Goal: Task Accomplishment & Management: Manage account settings

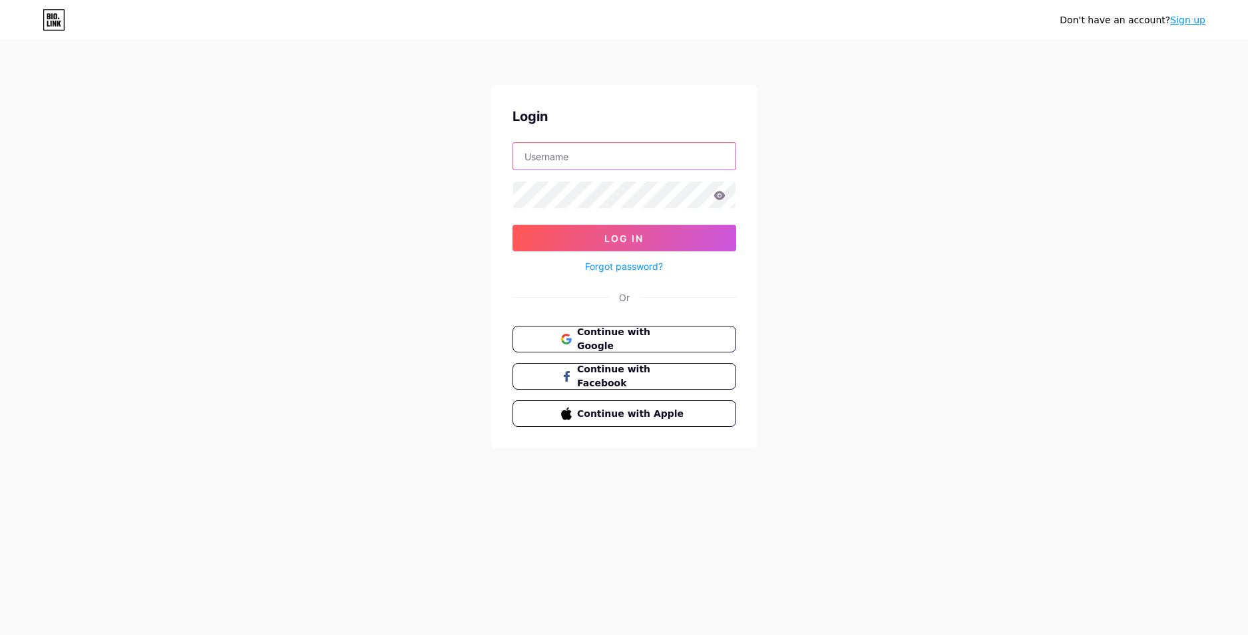
click at [598, 161] on input "text" at bounding box center [624, 156] width 222 height 27
click at [454, 317] on div "Don't have an account? Sign up Login Log In Forgot password? Or Continue with G…" at bounding box center [624, 245] width 1248 height 491
click at [586, 333] on span "Continue with Google" at bounding box center [631, 339] width 111 height 29
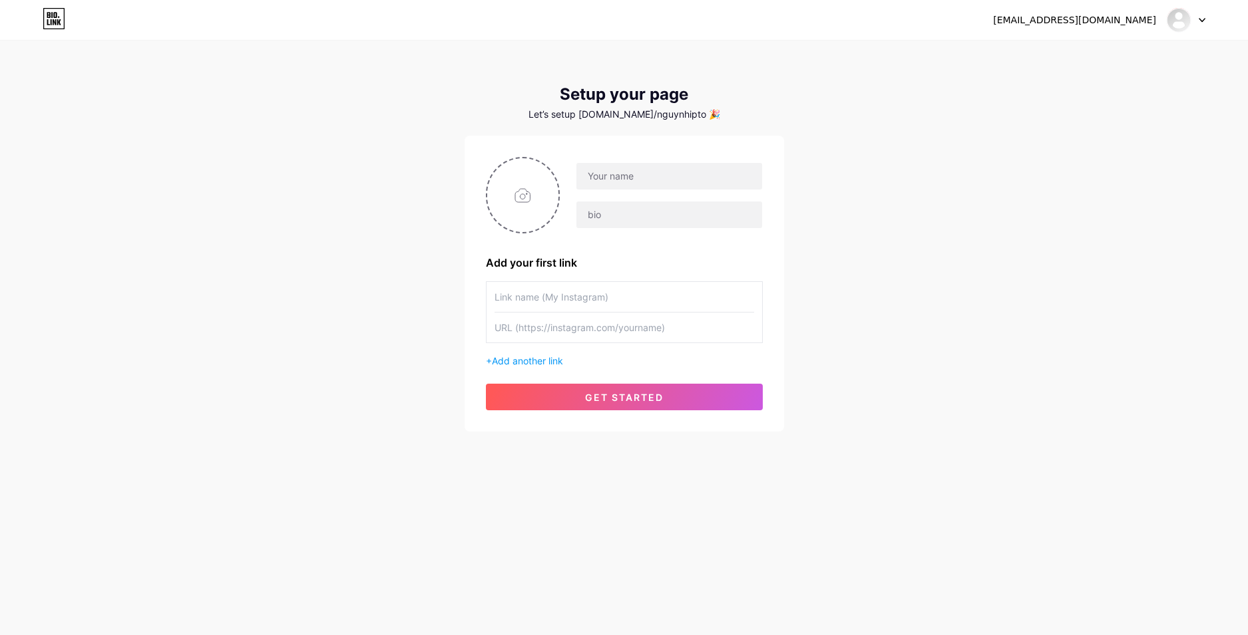
click at [1200, 23] on div at bounding box center [1185, 20] width 39 height 24
click at [1131, 55] on link "Dashboard" at bounding box center [1121, 55] width 165 height 36
click at [1190, 16] on div at bounding box center [1178, 20] width 24 height 24
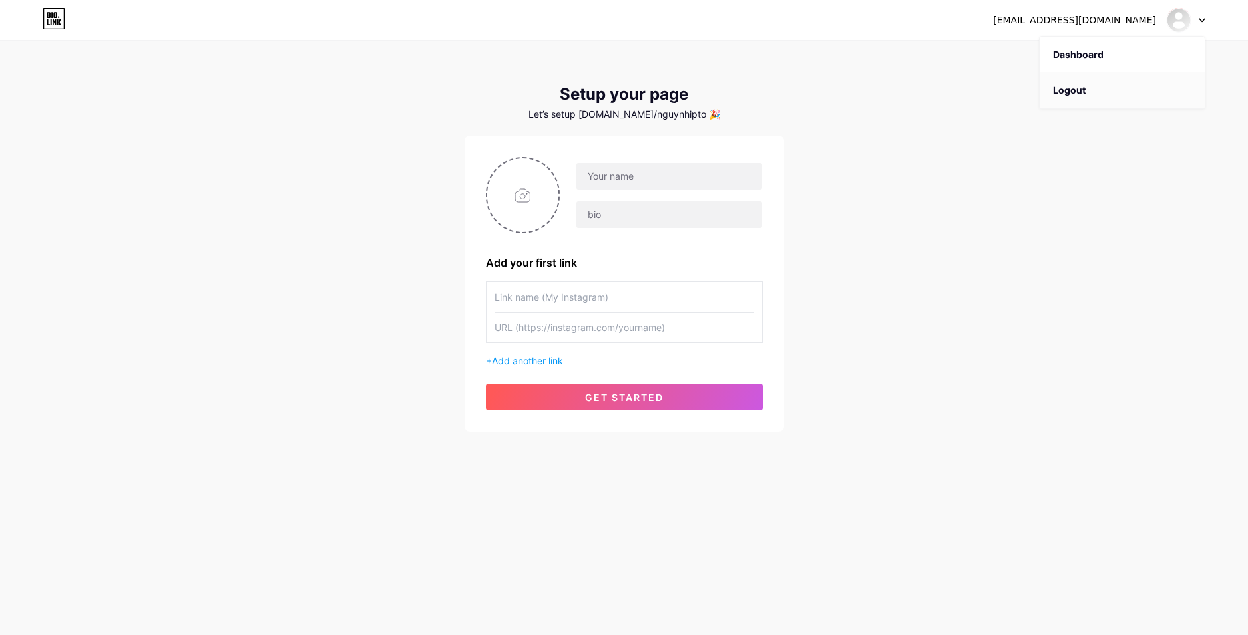
click at [1124, 83] on li "Logout" at bounding box center [1121, 91] width 165 height 36
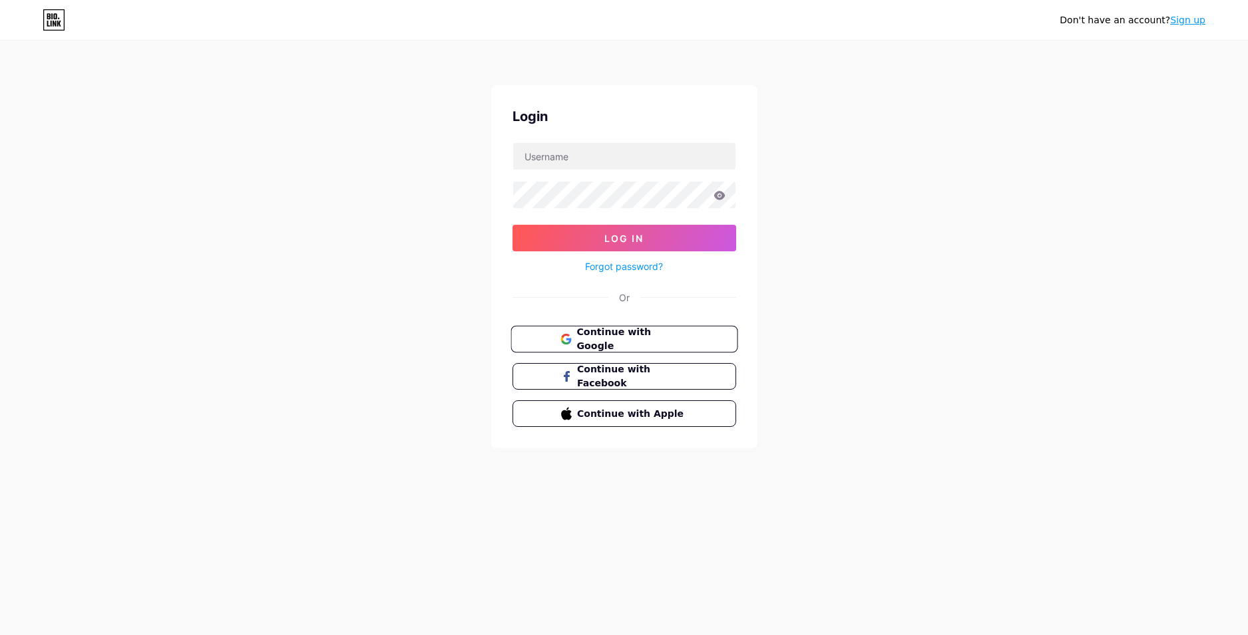
click at [645, 343] on span "Continue with Google" at bounding box center [631, 339] width 111 height 29
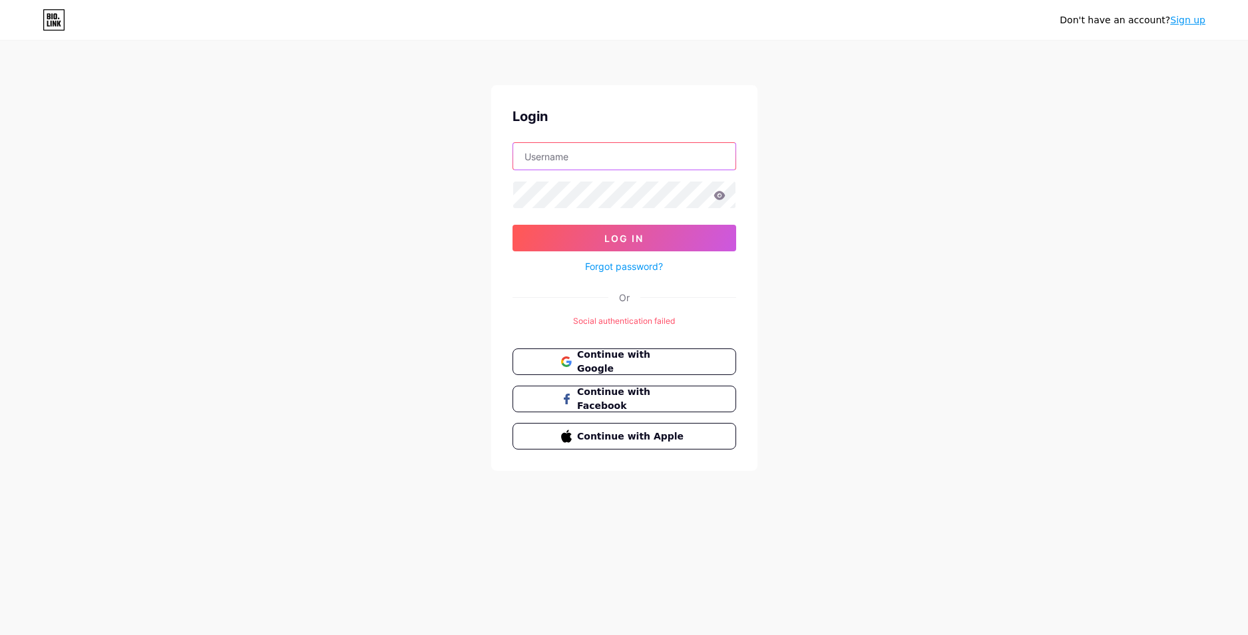
click at [606, 158] on input "text" at bounding box center [624, 156] width 222 height 27
type input "[EMAIL_ADDRESS][DOMAIN_NAME]"
click at [606, 360] on span "Continue with Google" at bounding box center [631, 362] width 111 height 29
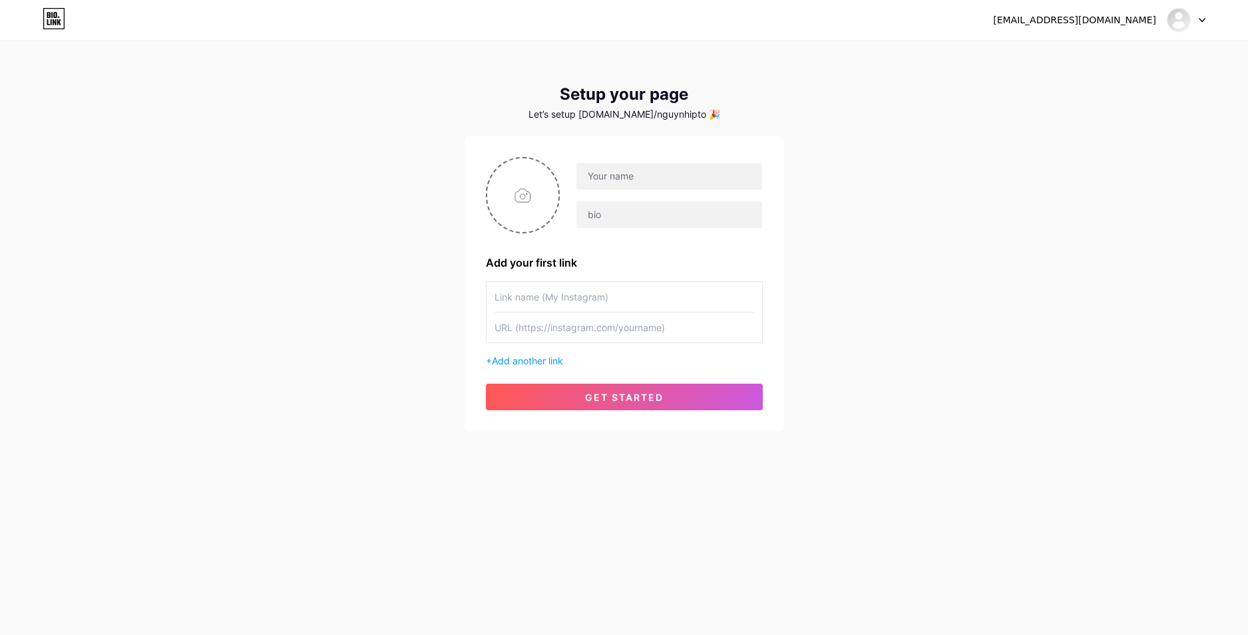
click at [58, 24] on icon at bounding box center [59, 22] width 4 height 6
click at [548, 296] on input "text" at bounding box center [624, 297] width 260 height 30
click at [545, 320] on input "text" at bounding box center [624, 328] width 260 height 30
click at [538, 363] on span "Add another link" at bounding box center [527, 360] width 71 height 11
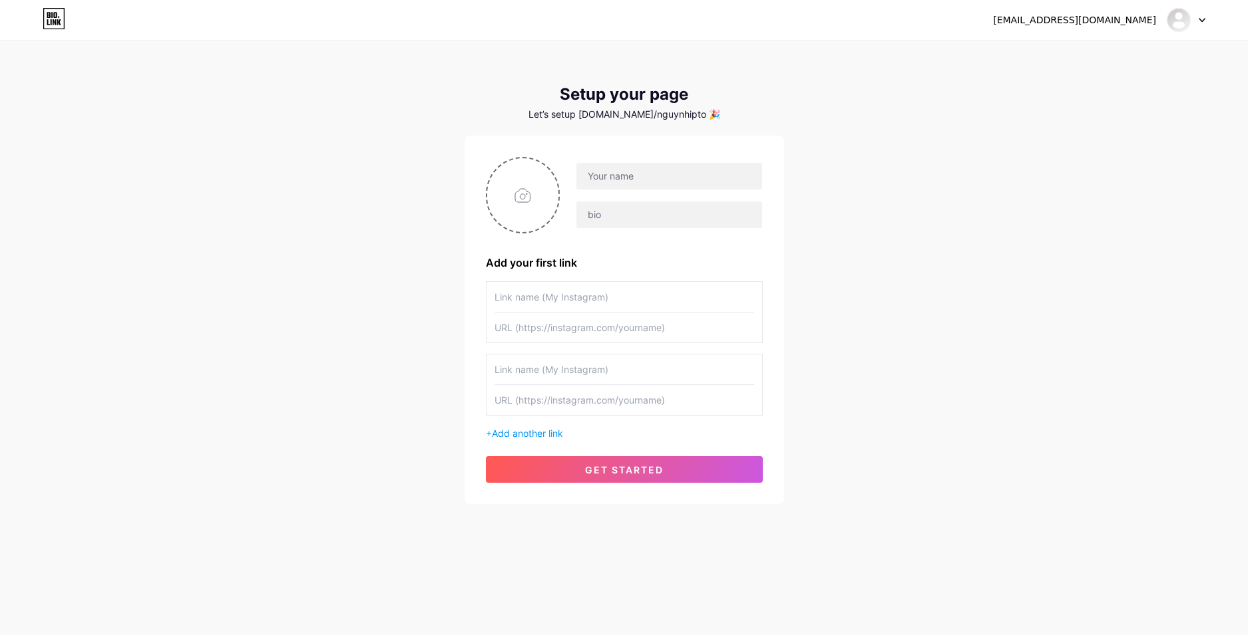
click at [966, 285] on div "dinhhiepa@gmail.com Dashboard Logout Setup your page Let’s setup bio.link/nguyn…" at bounding box center [624, 273] width 1248 height 547
click at [1099, 20] on div "[EMAIL_ADDRESS][DOMAIN_NAME]" at bounding box center [1074, 20] width 163 height 14
click at [1202, 20] on icon at bounding box center [1201, 20] width 5 height 3
